Goal: Use online tool/utility: Use online tool/utility

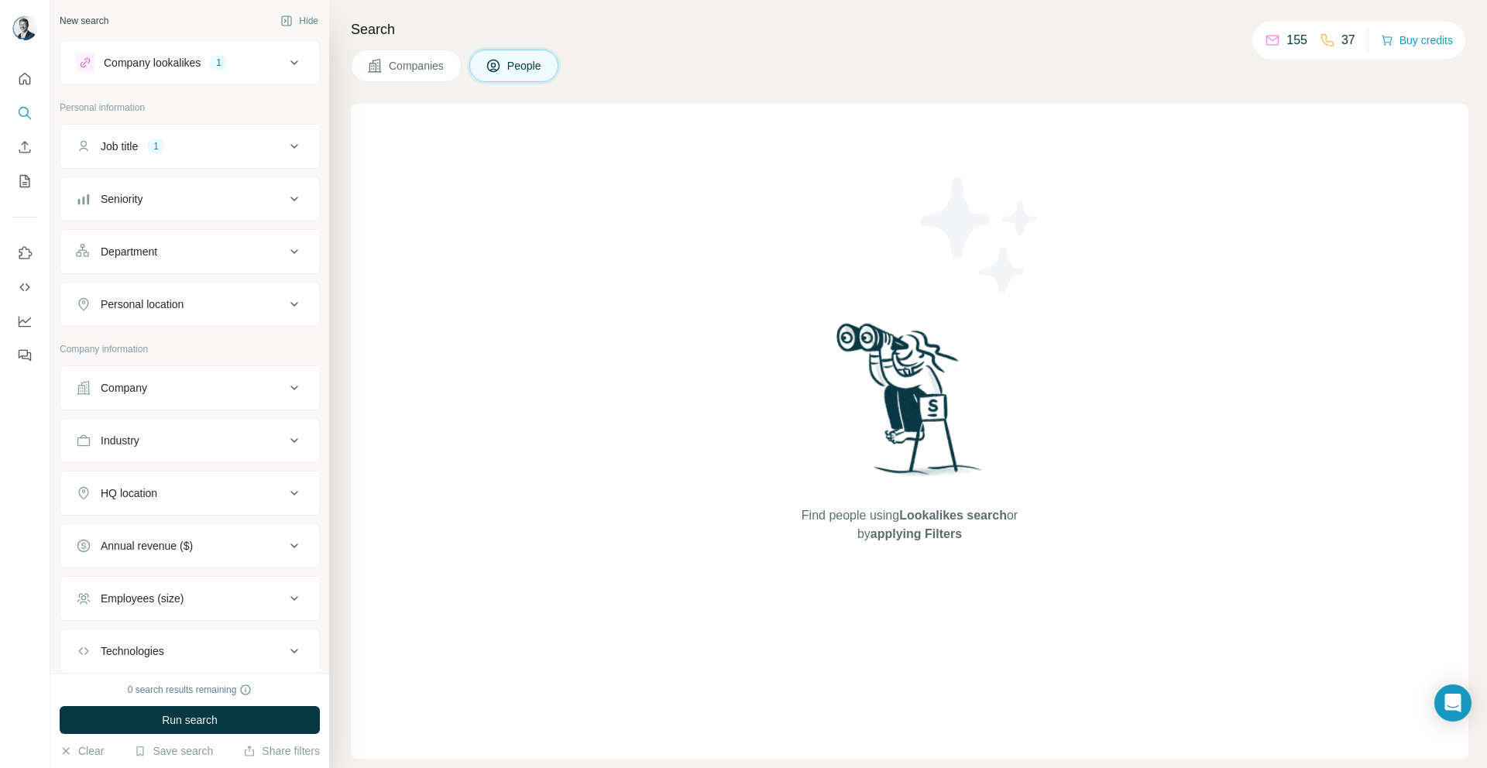
click at [185, 144] on div "Job title 1" at bounding box center [180, 146] width 209 height 15
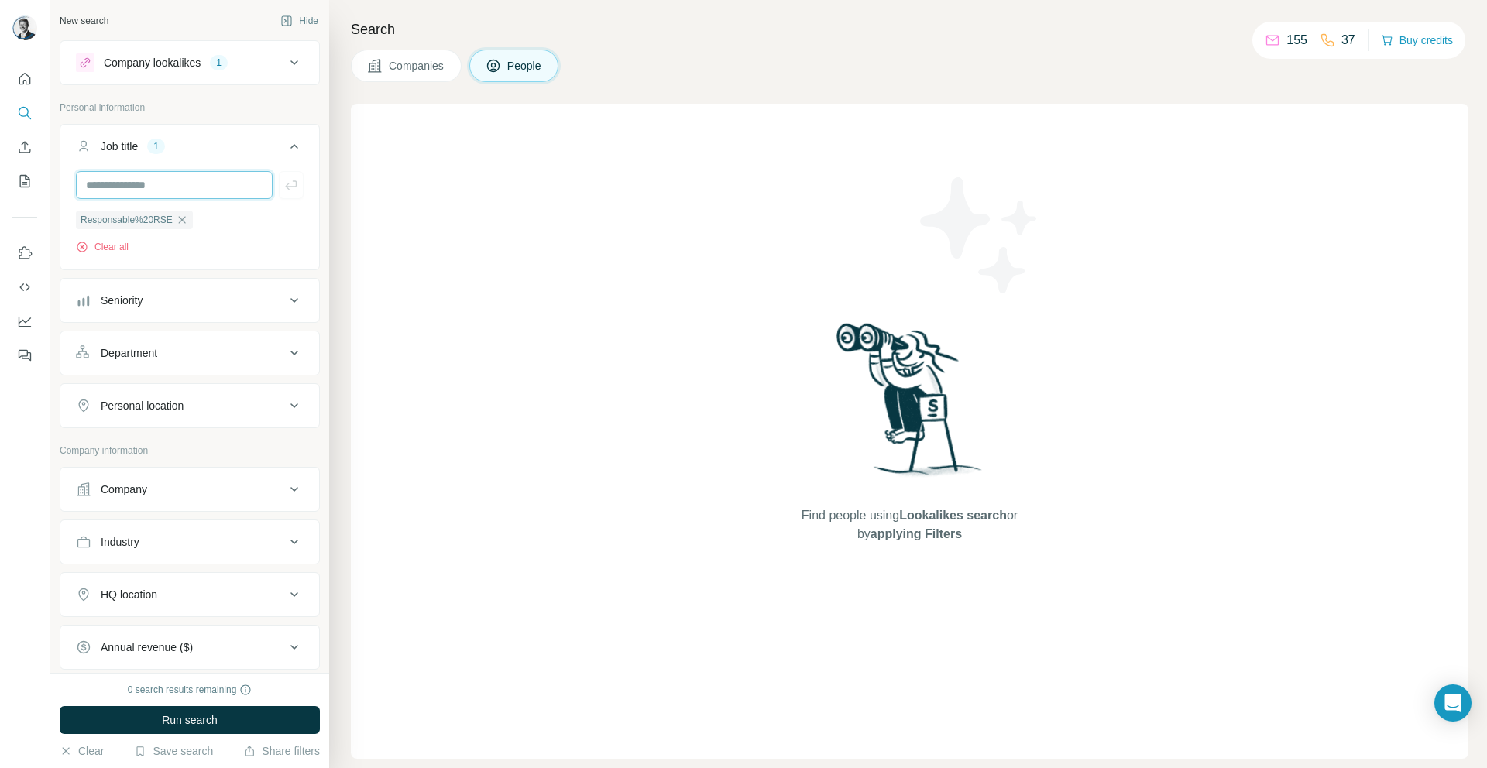
click at [180, 182] on input "text" at bounding box center [174, 185] width 197 height 28
type input "**********"
click at [286, 190] on icon "button" at bounding box center [290, 184] width 15 height 15
click at [184, 221] on icon "button" at bounding box center [182, 220] width 12 height 12
click at [211, 719] on span "Run search" at bounding box center [190, 719] width 56 height 15
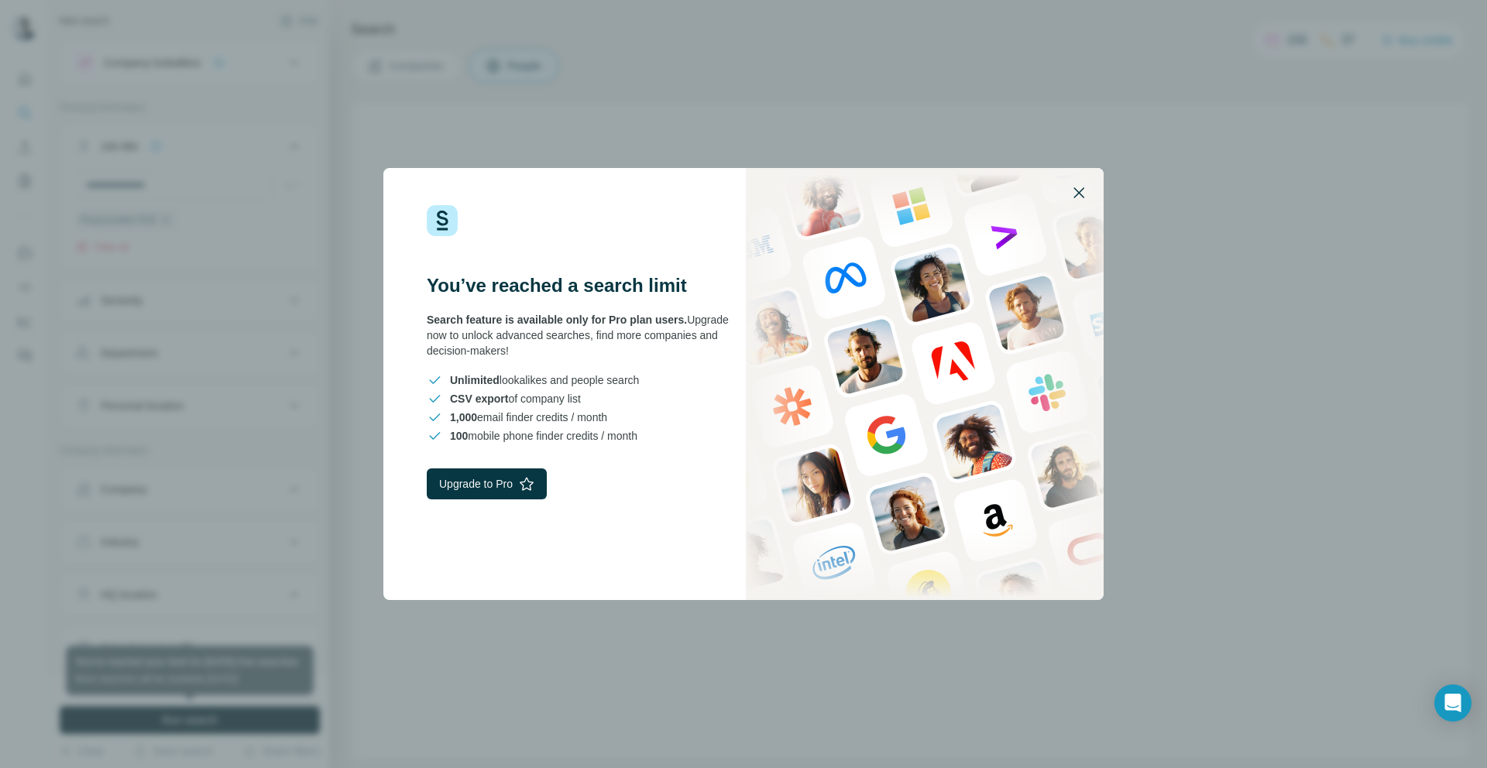
click at [1077, 194] on icon "button" at bounding box center [1078, 192] width 11 height 11
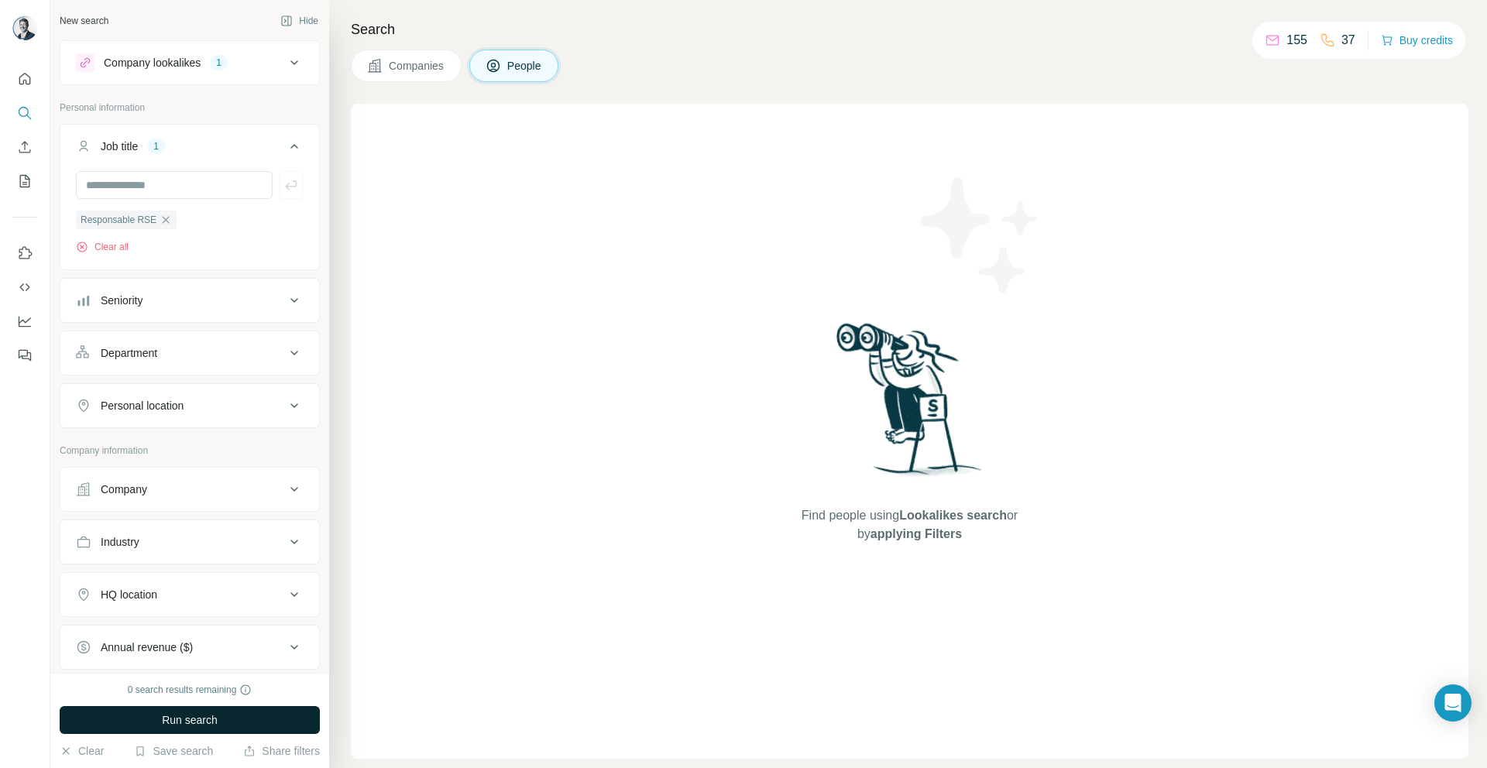
click at [926, 370] on img at bounding box center [909, 405] width 161 height 173
click at [1209, 269] on div "Find people using Lookalikes search or by applying Filters" at bounding box center [909, 431] width 1117 height 655
click at [285, 70] on icon at bounding box center [294, 62] width 19 height 19
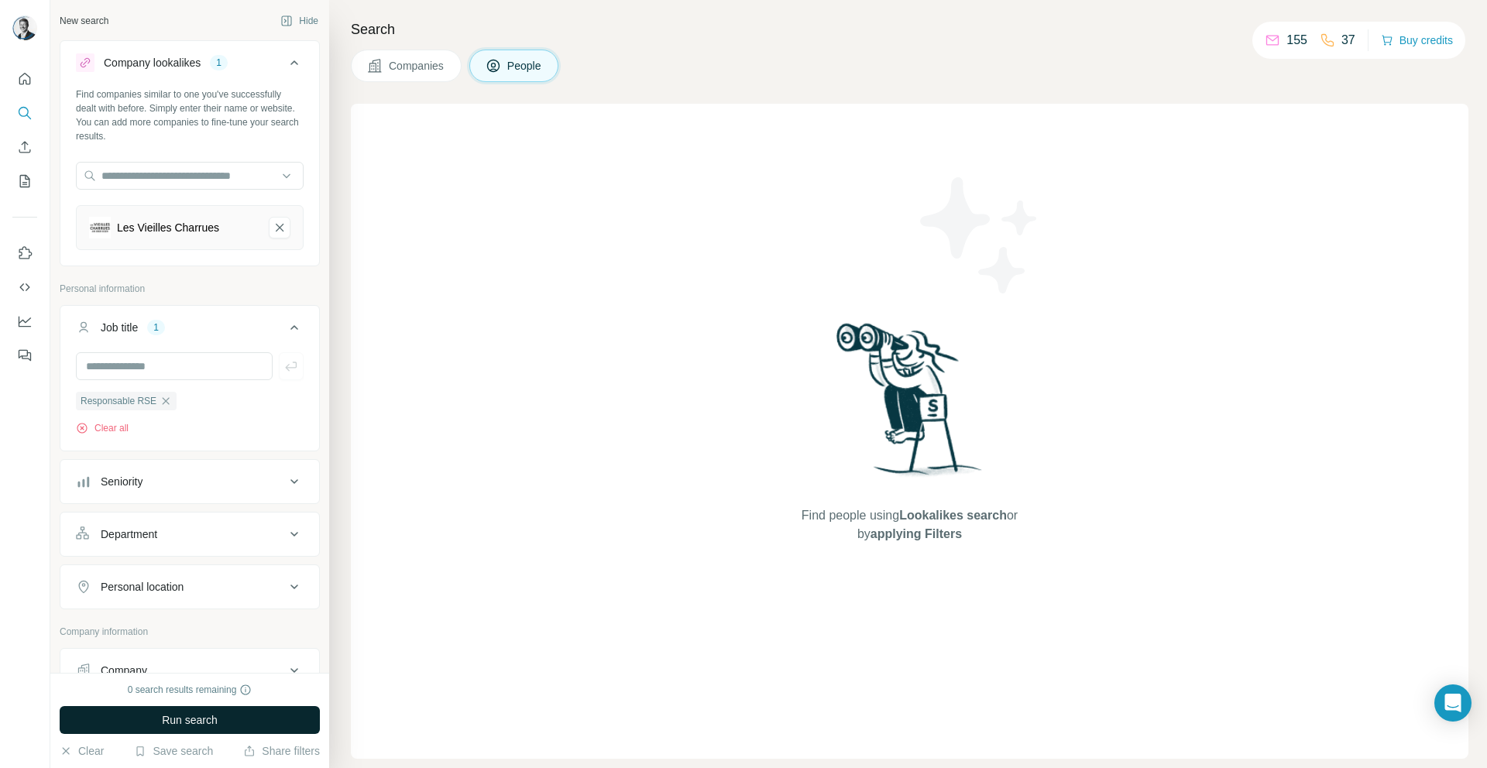
click at [285, 65] on icon at bounding box center [294, 62] width 19 height 19
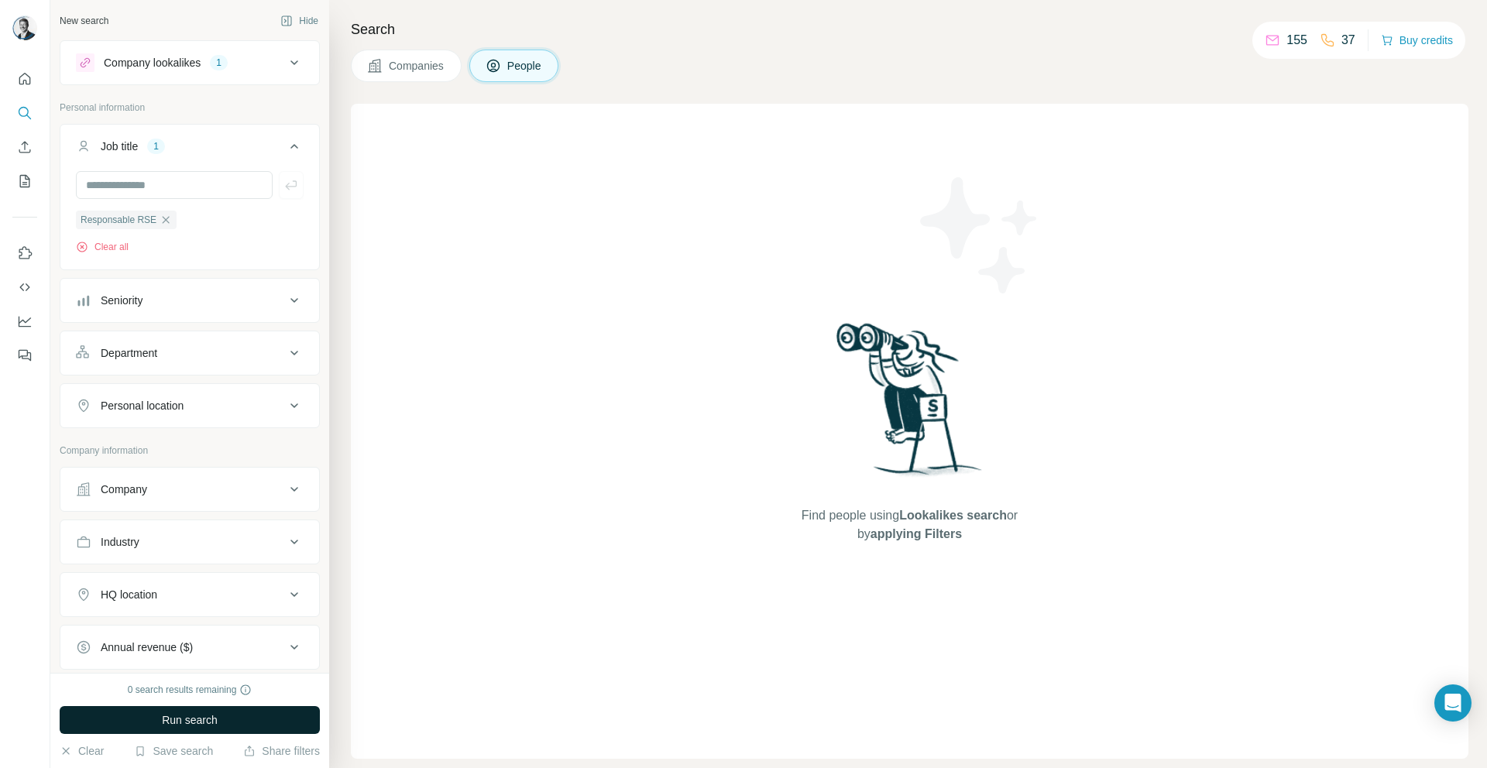
click at [672, 297] on div "Find people using Lookalikes search or by applying Filters" at bounding box center [909, 431] width 1117 height 655
